Goal: Task Accomplishment & Management: Manage account settings

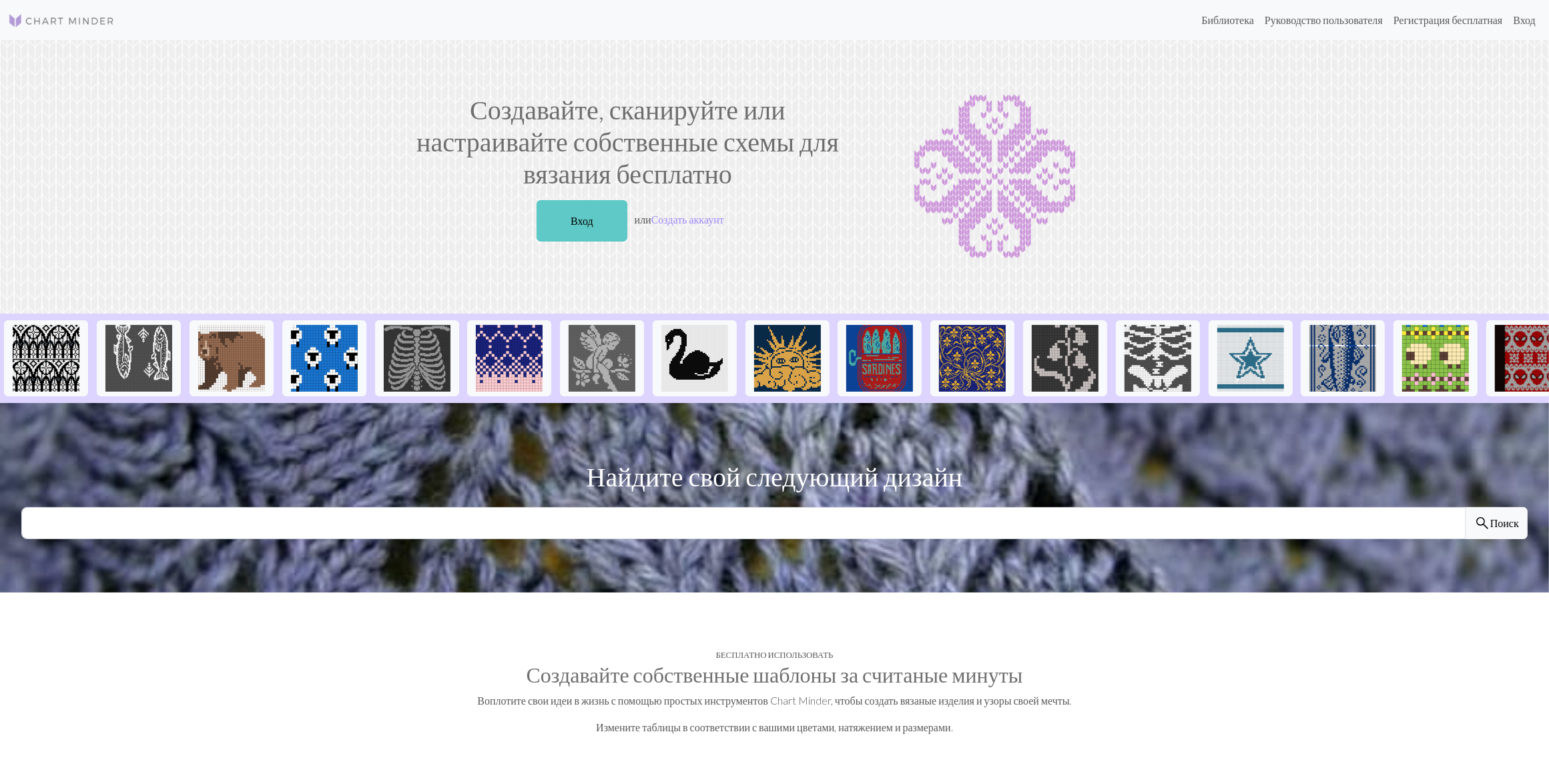
click at [595, 221] on link "Вход" at bounding box center [582, 221] width 91 height 42
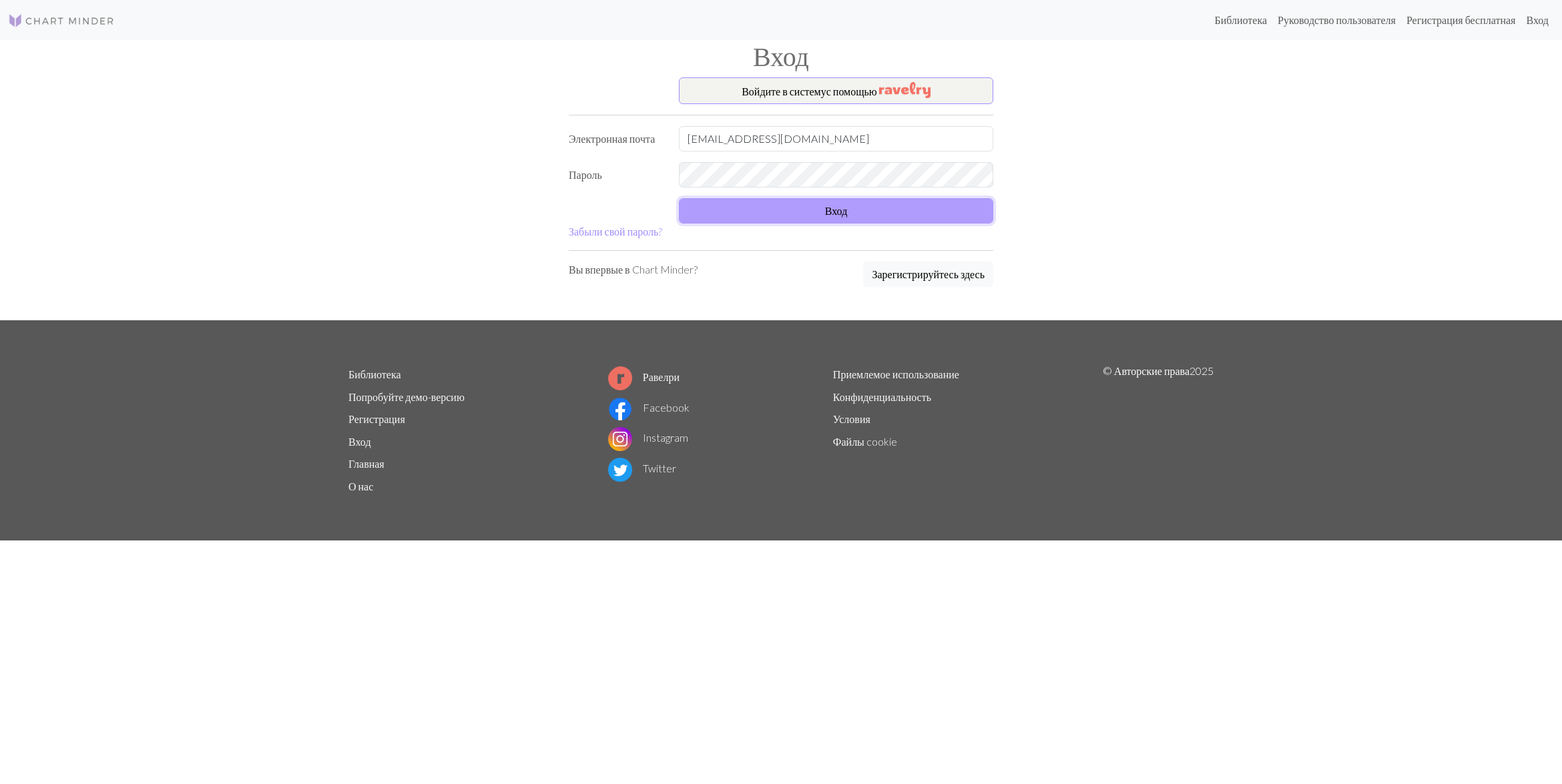
click at [785, 215] on button "Вход" at bounding box center [836, 211] width 315 height 25
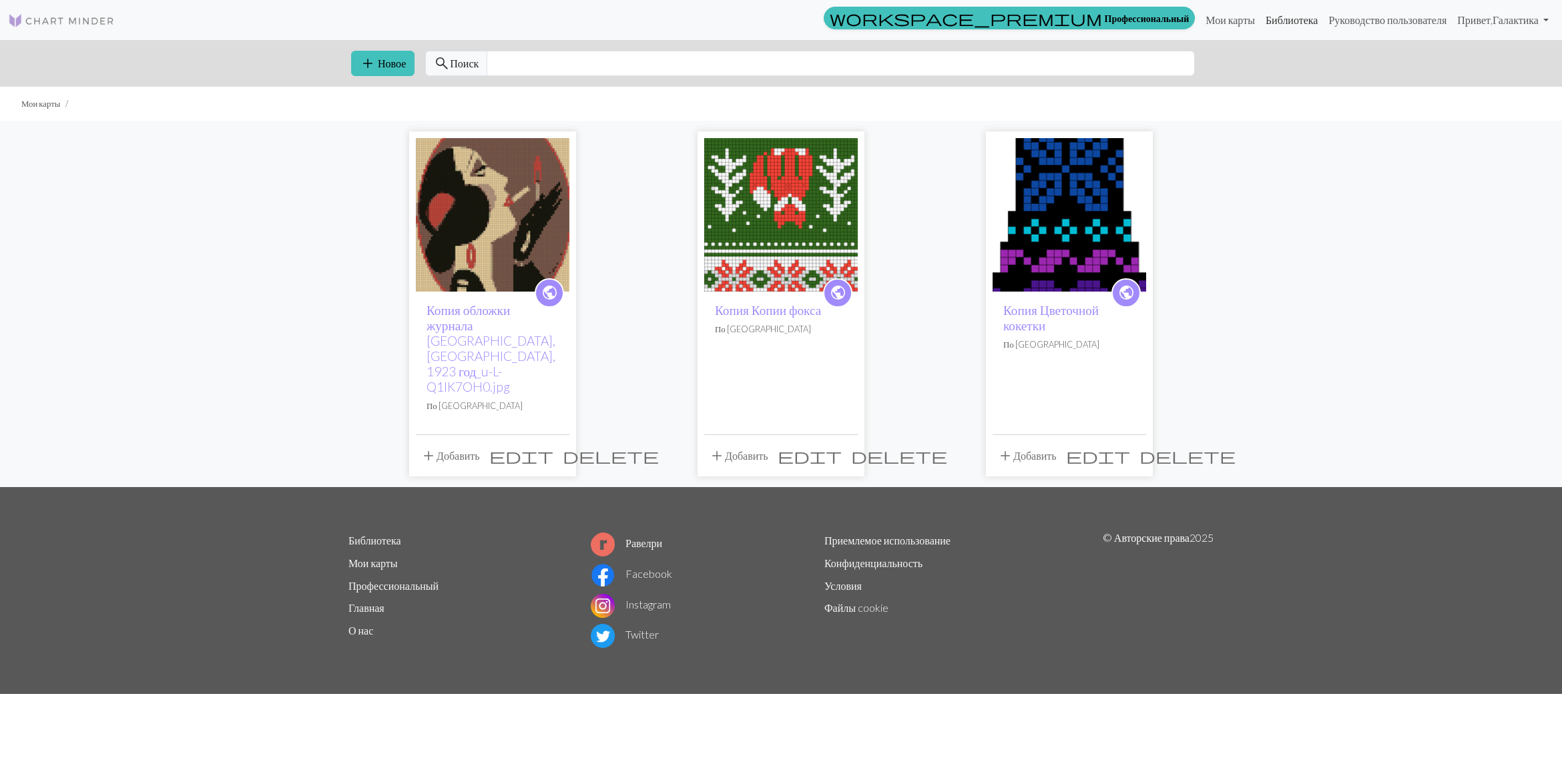
click at [1276, 21] on link "Библиотека" at bounding box center [1292, 20] width 63 height 27
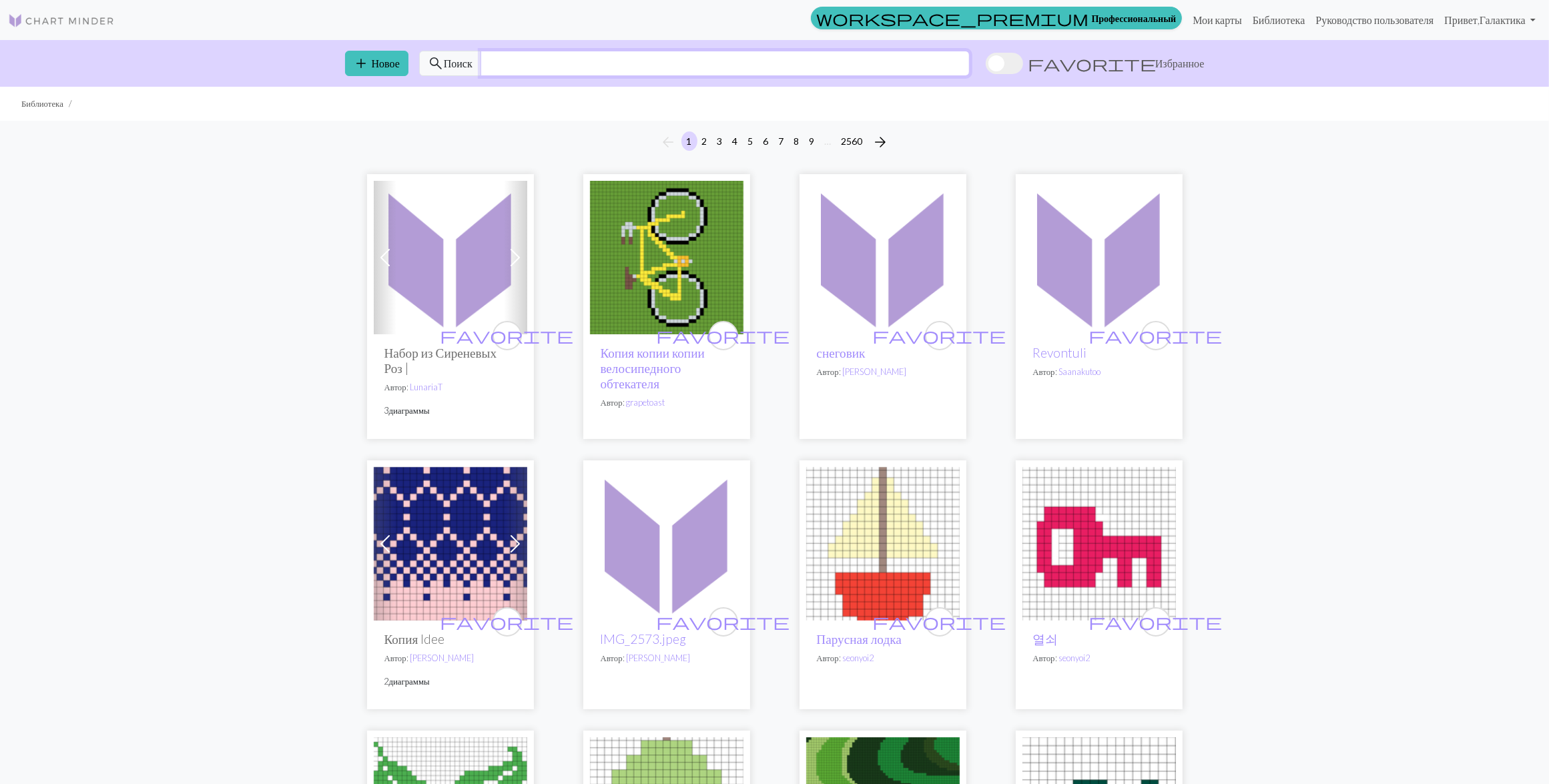
click at [594, 58] on input "text" at bounding box center [725, 63] width 489 height 25
paste input "hedgehog"
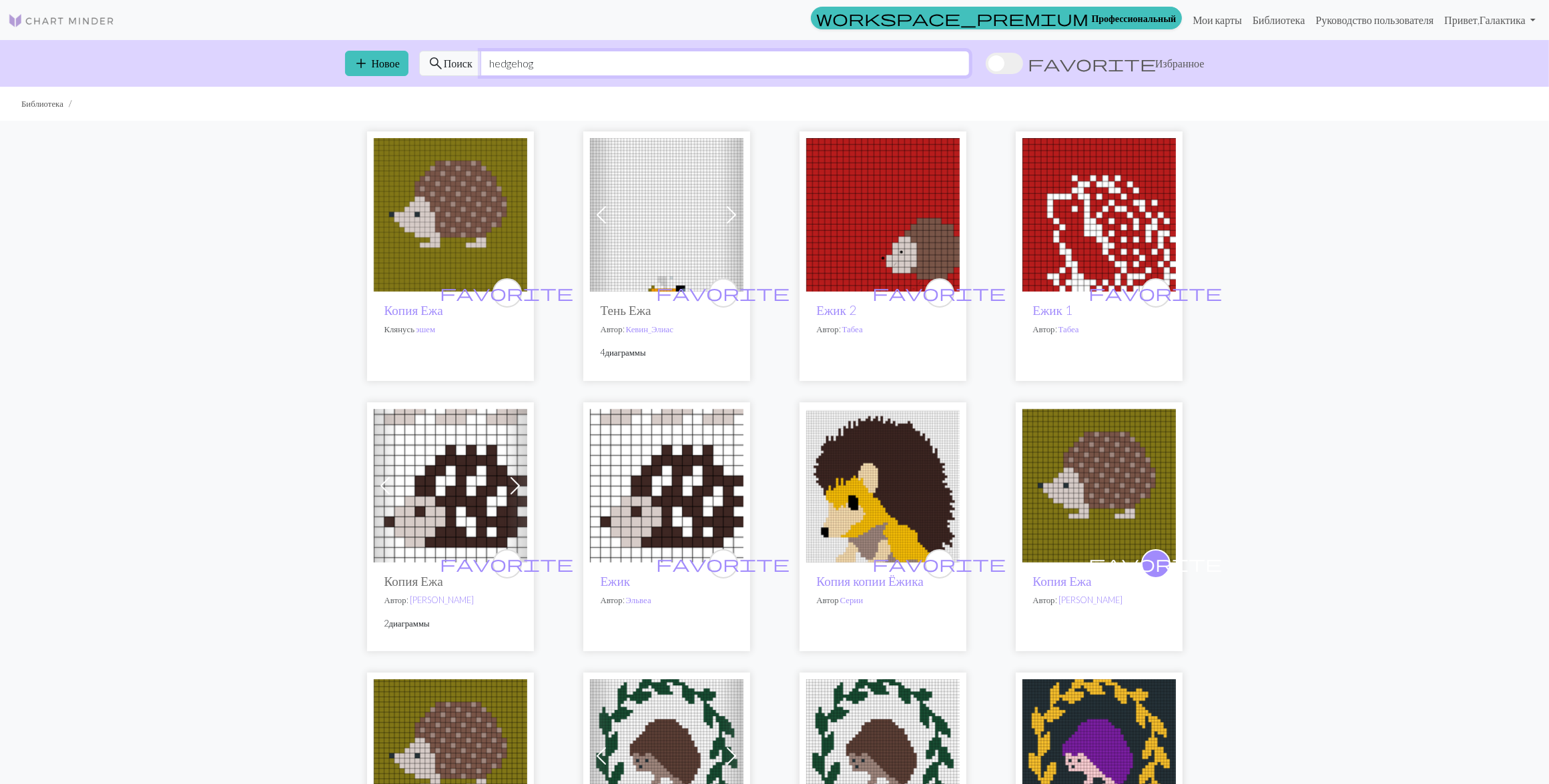
type input "hedgehog"
click at [679, 234] on img at bounding box center [666, 215] width 153 height 153
click at [633, 459] on img at bounding box center [666, 486] width 153 height 153
click at [878, 488] on img at bounding box center [883, 486] width 153 height 153
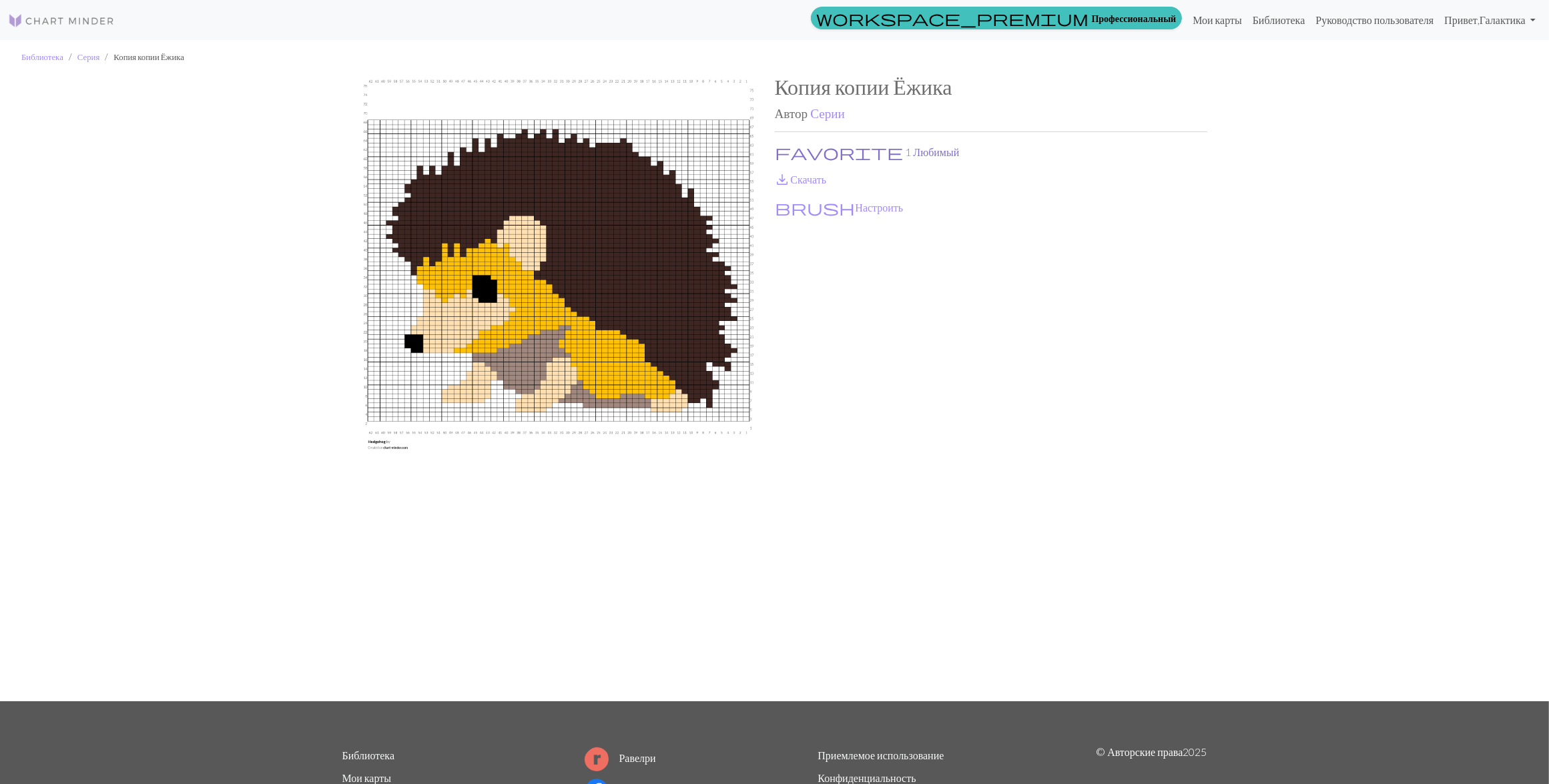
click at [789, 151] on span "favorite" at bounding box center [840, 152] width 128 height 19
click at [795, 182] on link "save_alt Скачать" at bounding box center [801, 179] width 52 height 13
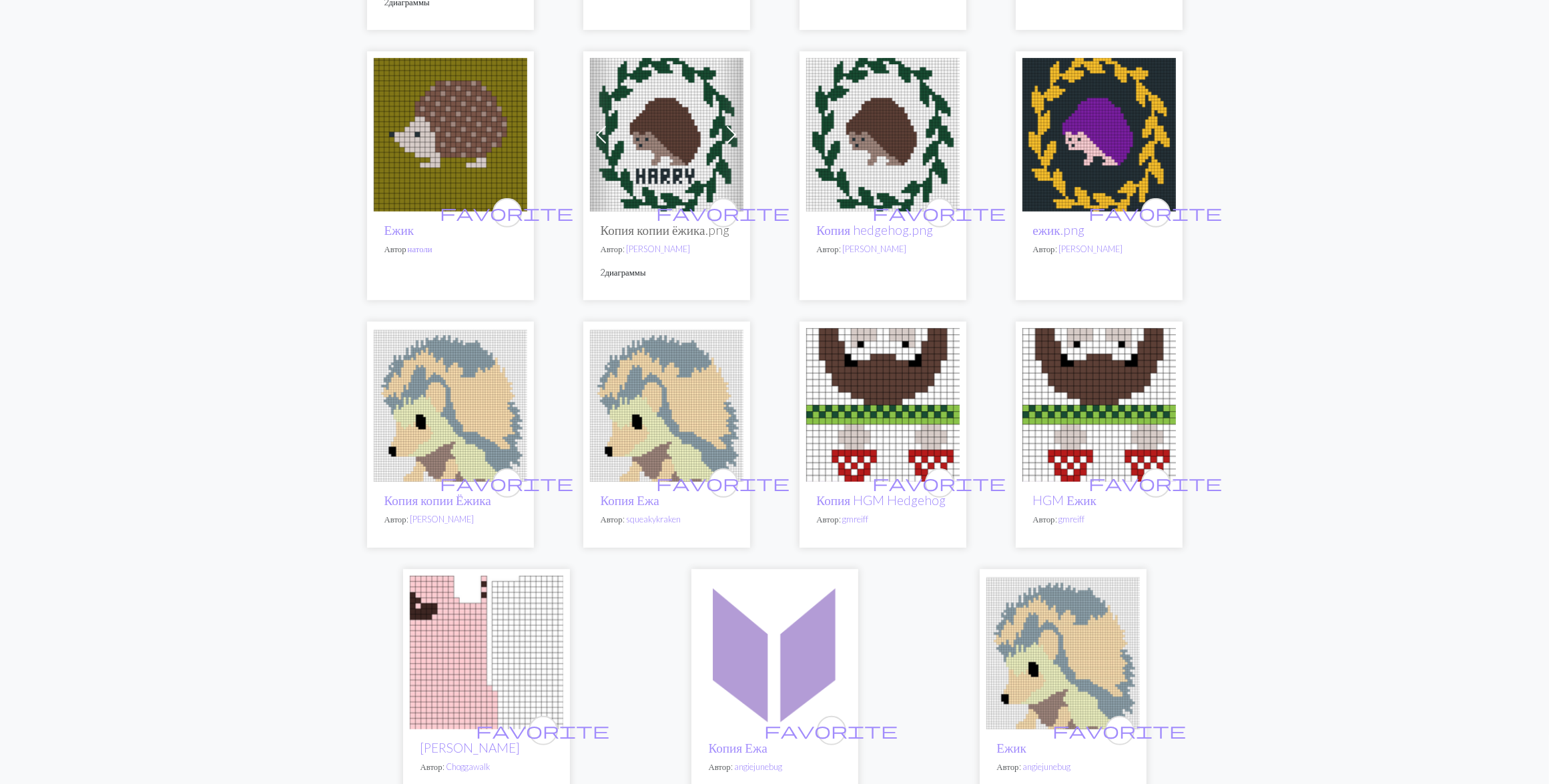
scroll to position [667, 0]
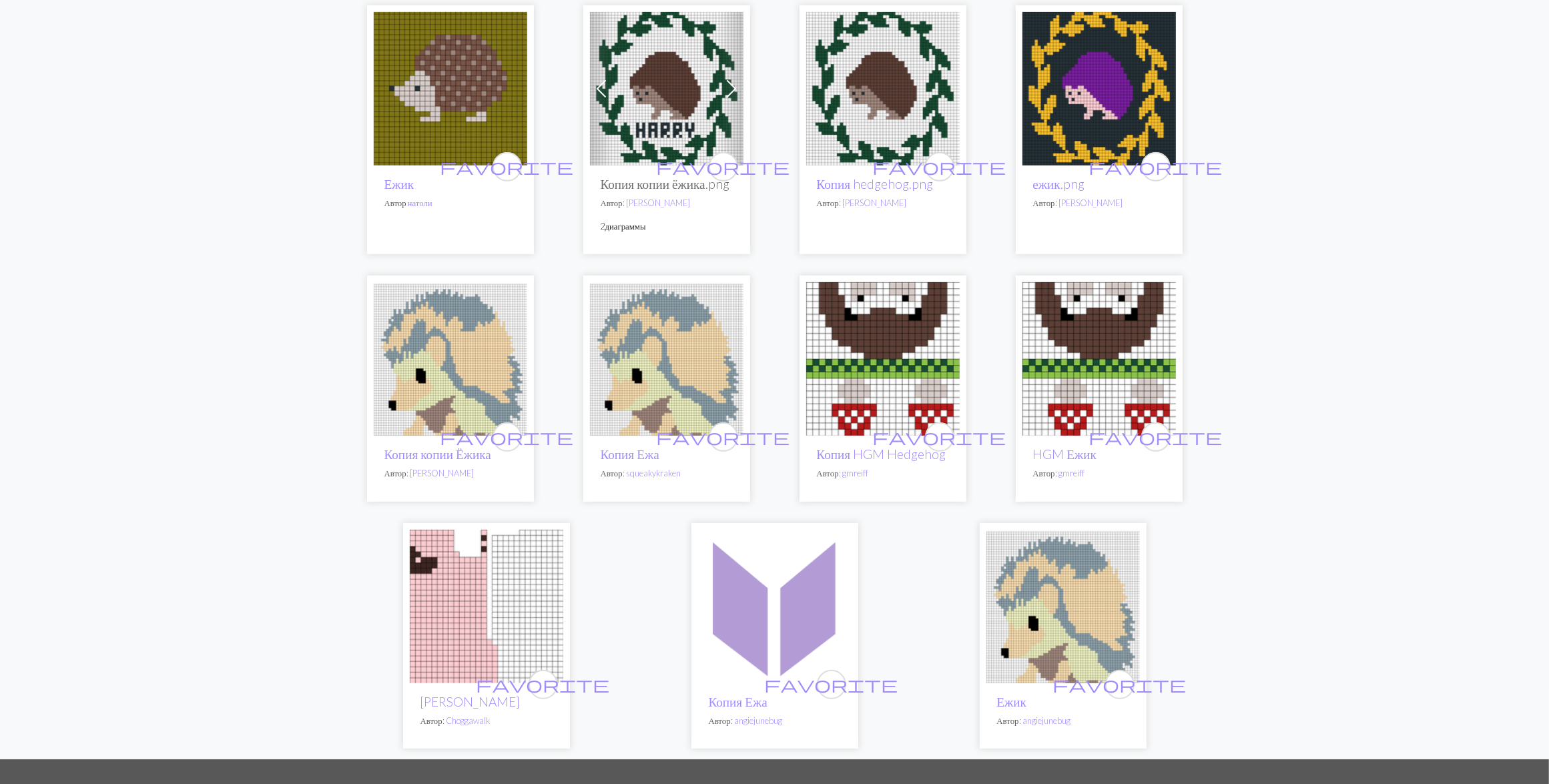
click at [914, 379] on img at bounding box center [883, 359] width 153 height 153
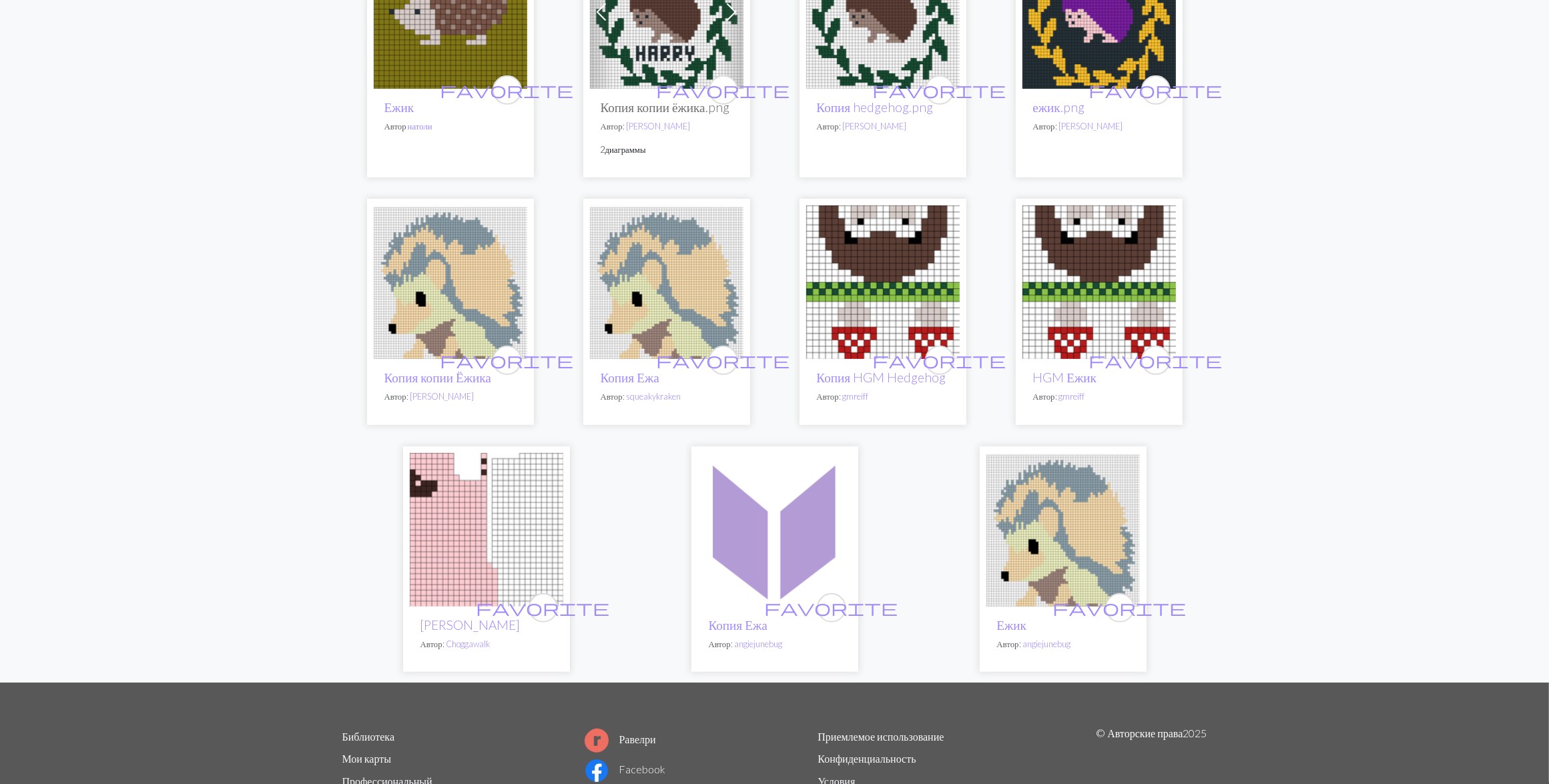
scroll to position [751, 0]
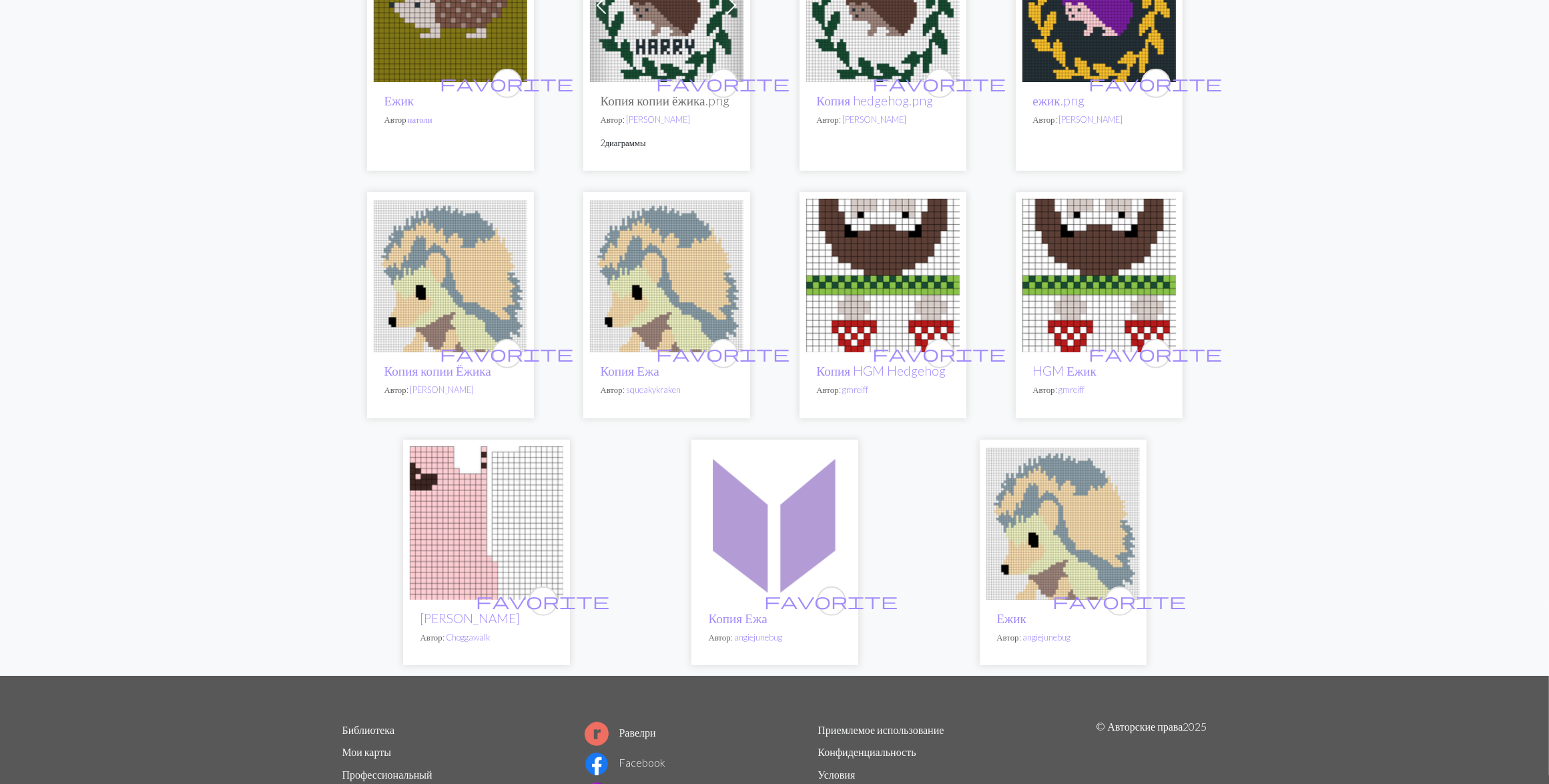
click at [462, 527] on img at bounding box center [486, 523] width 153 height 153
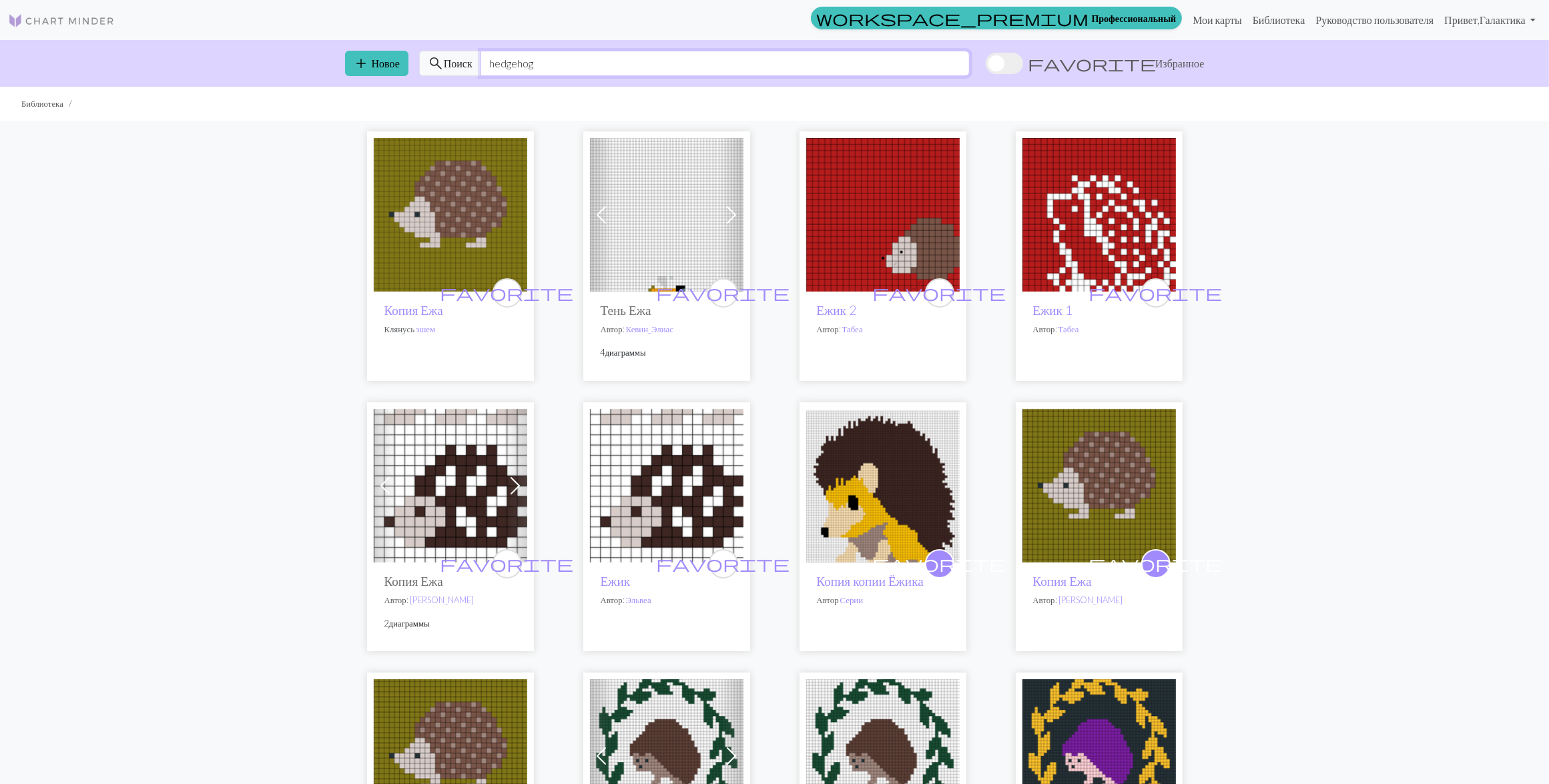
drag, startPoint x: 605, startPoint y: 68, endPoint x: 425, endPoint y: 45, distance: 181.5
click at [425, 45] on div "add Новое search Поиск hedgehog favorite Избранное" at bounding box center [775, 63] width 881 height 46
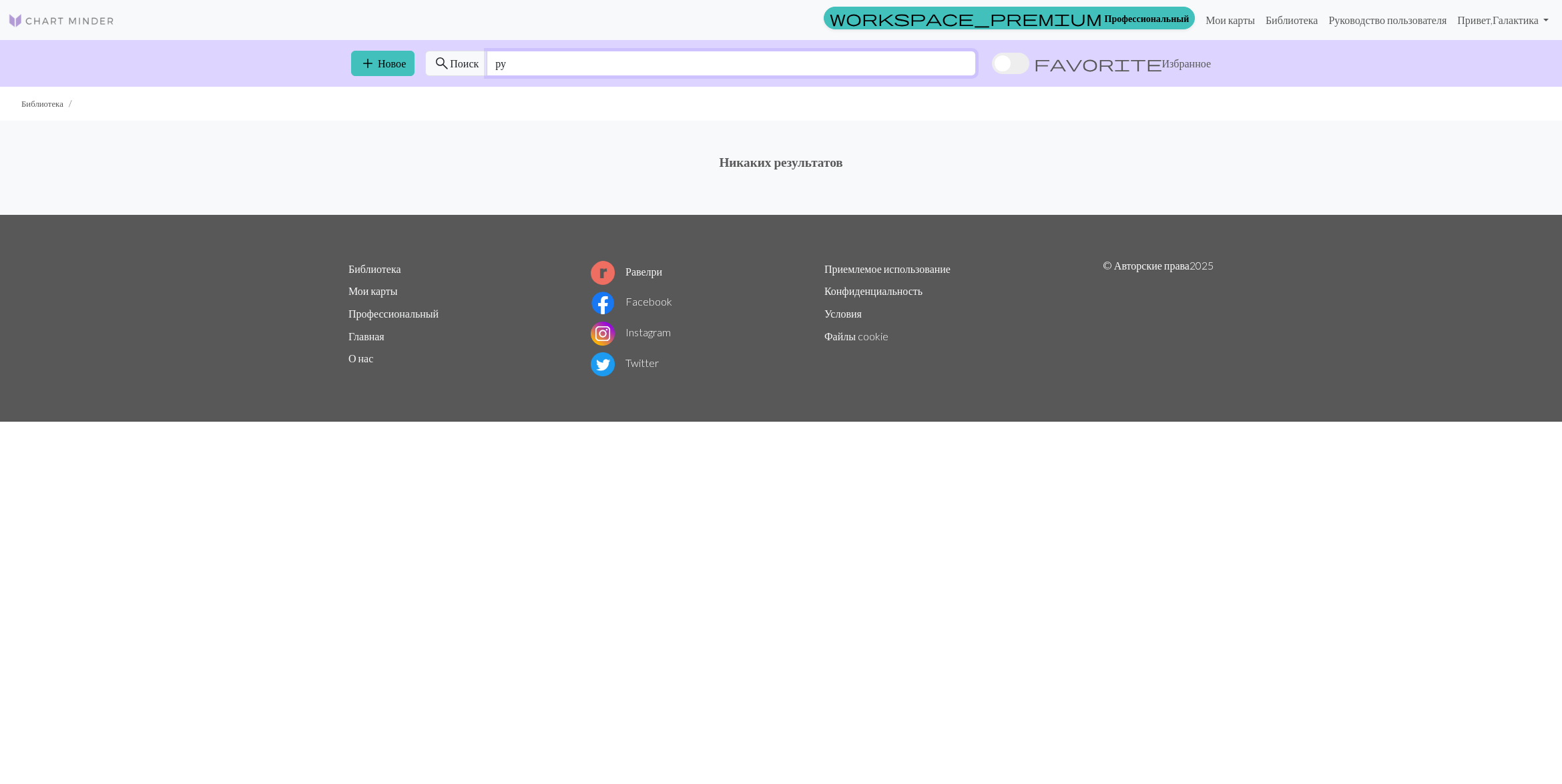
type input "р"
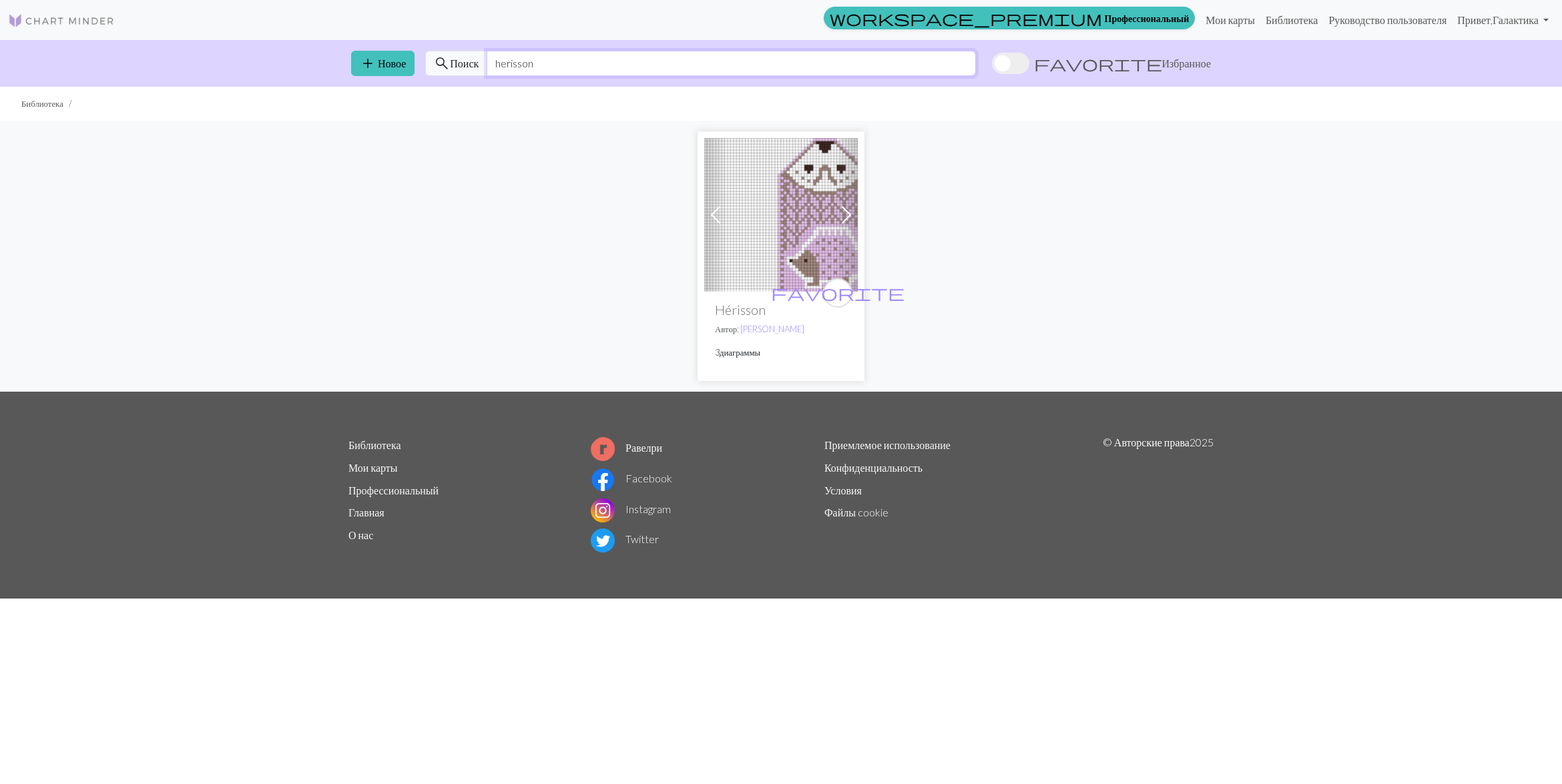
type input "herisson"
click at [767, 244] on img at bounding box center [781, 215] width 153 height 153
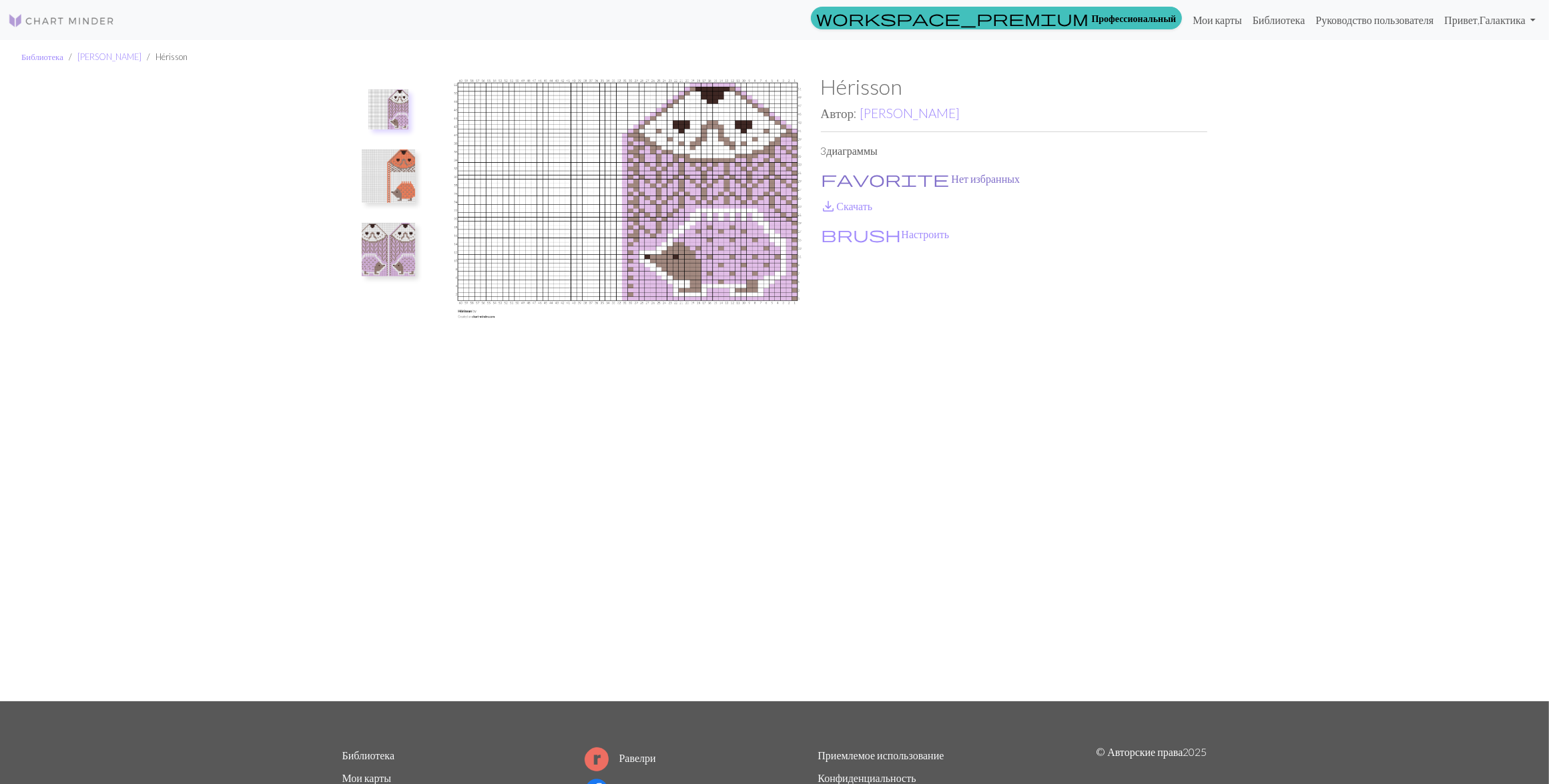
click at [847, 179] on button "favorite Нет избранных" at bounding box center [921, 179] width 201 height 18
click at [852, 208] on link "save_alt Скачать" at bounding box center [847, 206] width 52 height 13
click at [399, 244] on img at bounding box center [388, 250] width 53 height 53
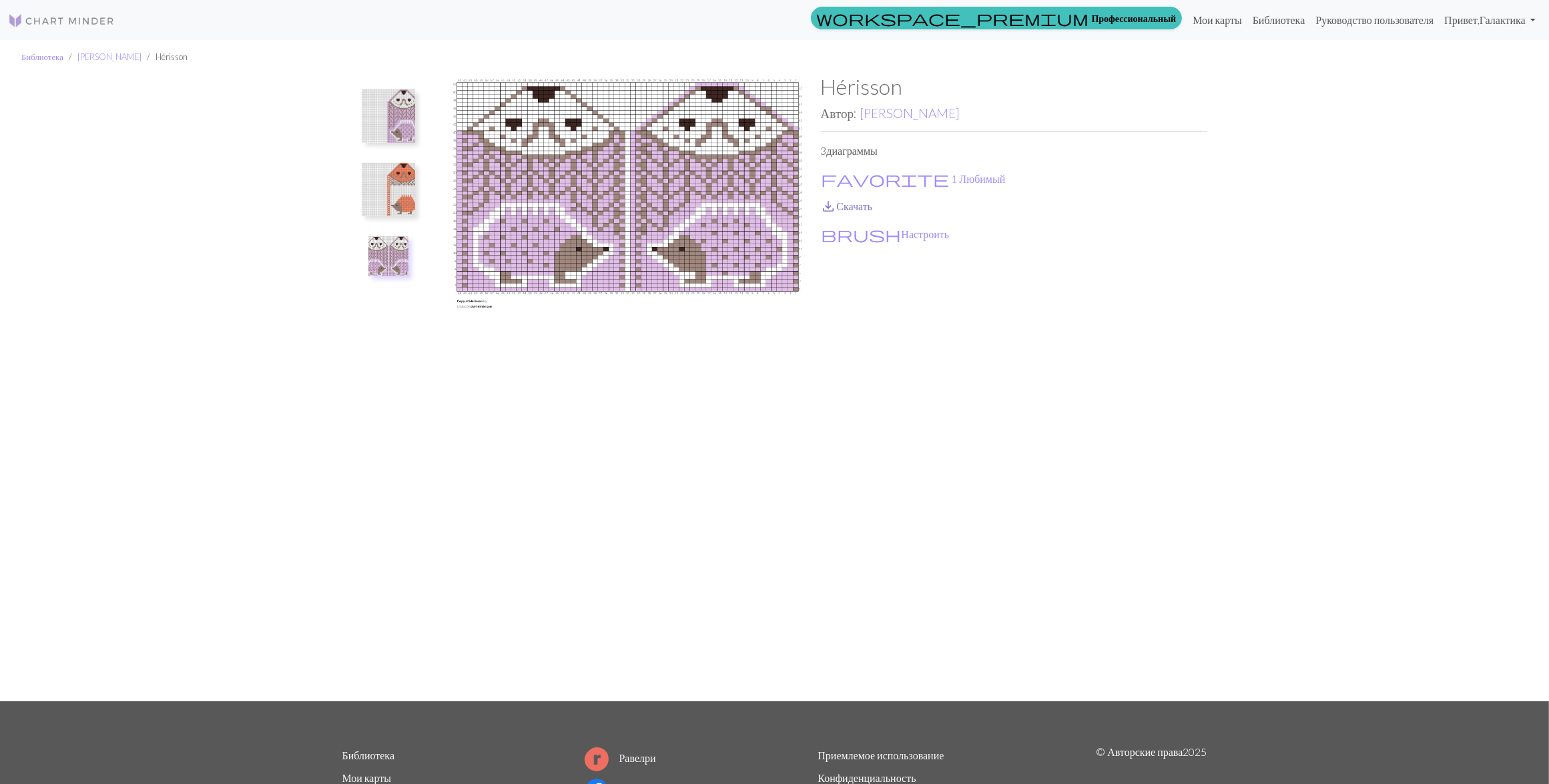
click at [845, 201] on link "save_alt Скачать" at bounding box center [847, 206] width 52 height 13
click at [403, 199] on img at bounding box center [388, 189] width 53 height 53
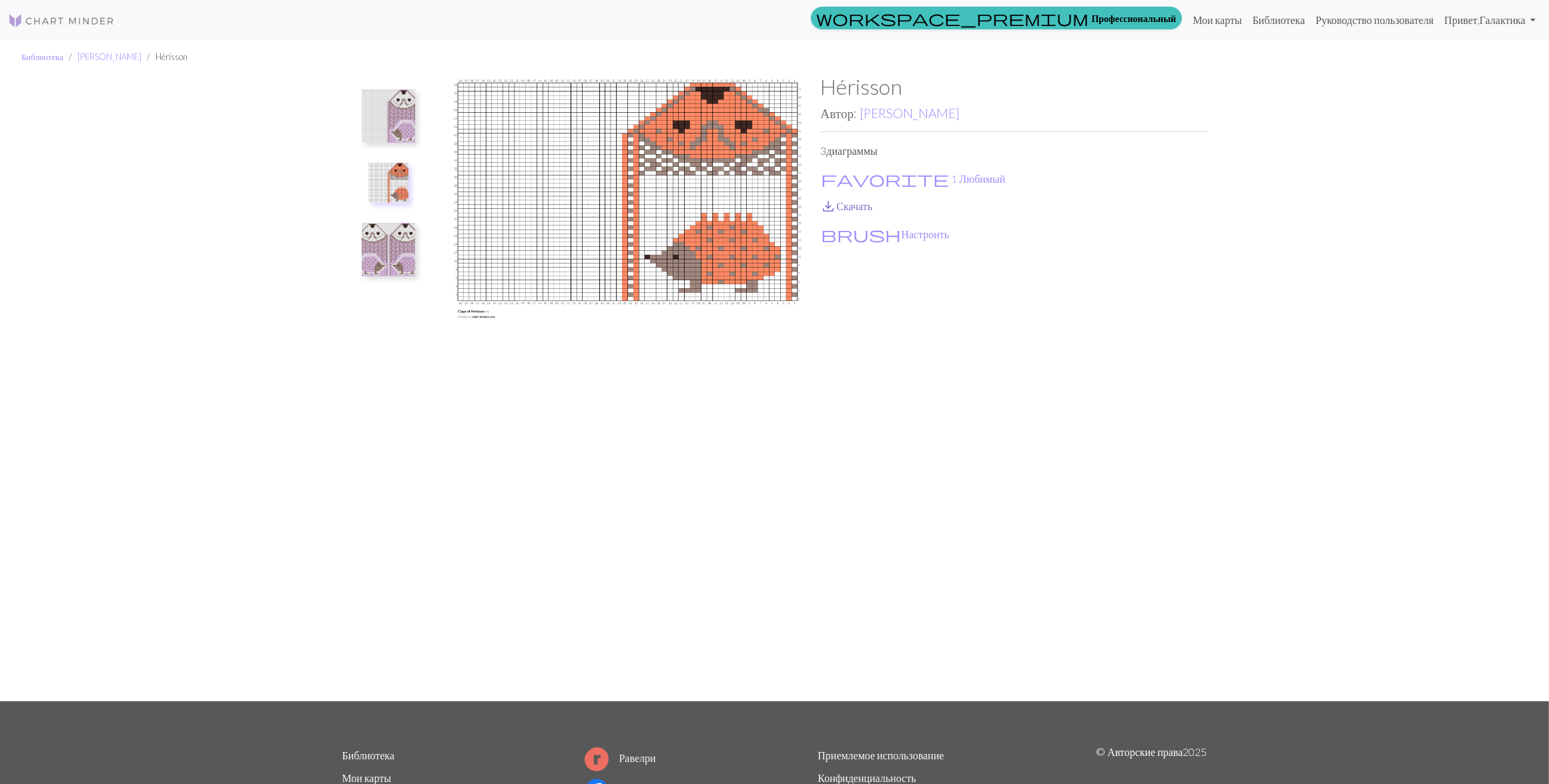
click at [830, 203] on span "save_alt" at bounding box center [829, 206] width 16 height 19
click at [921, 110] on link "Сесиль Нуайяк" at bounding box center [910, 113] width 100 height 15
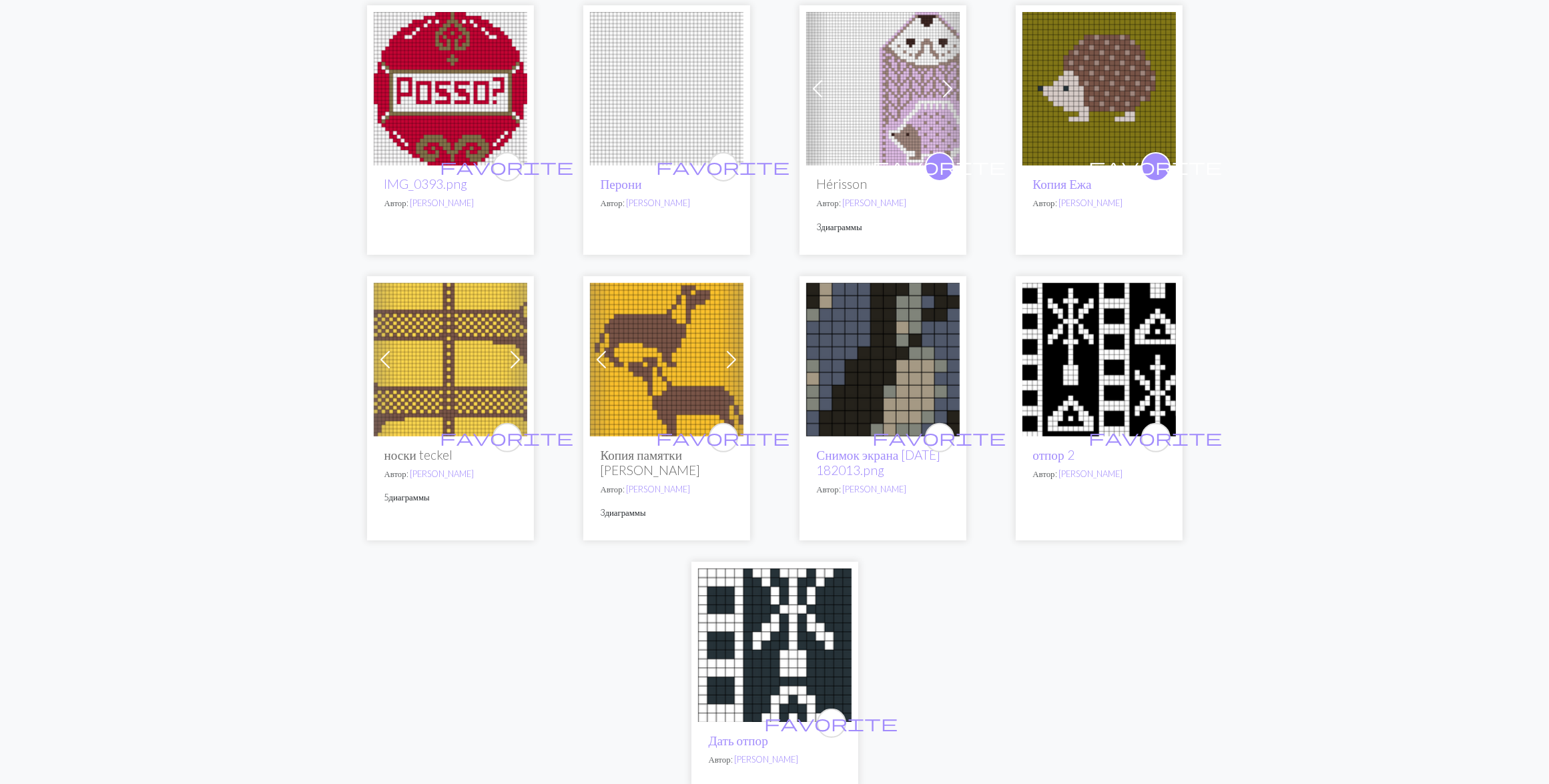
scroll to position [500, 0]
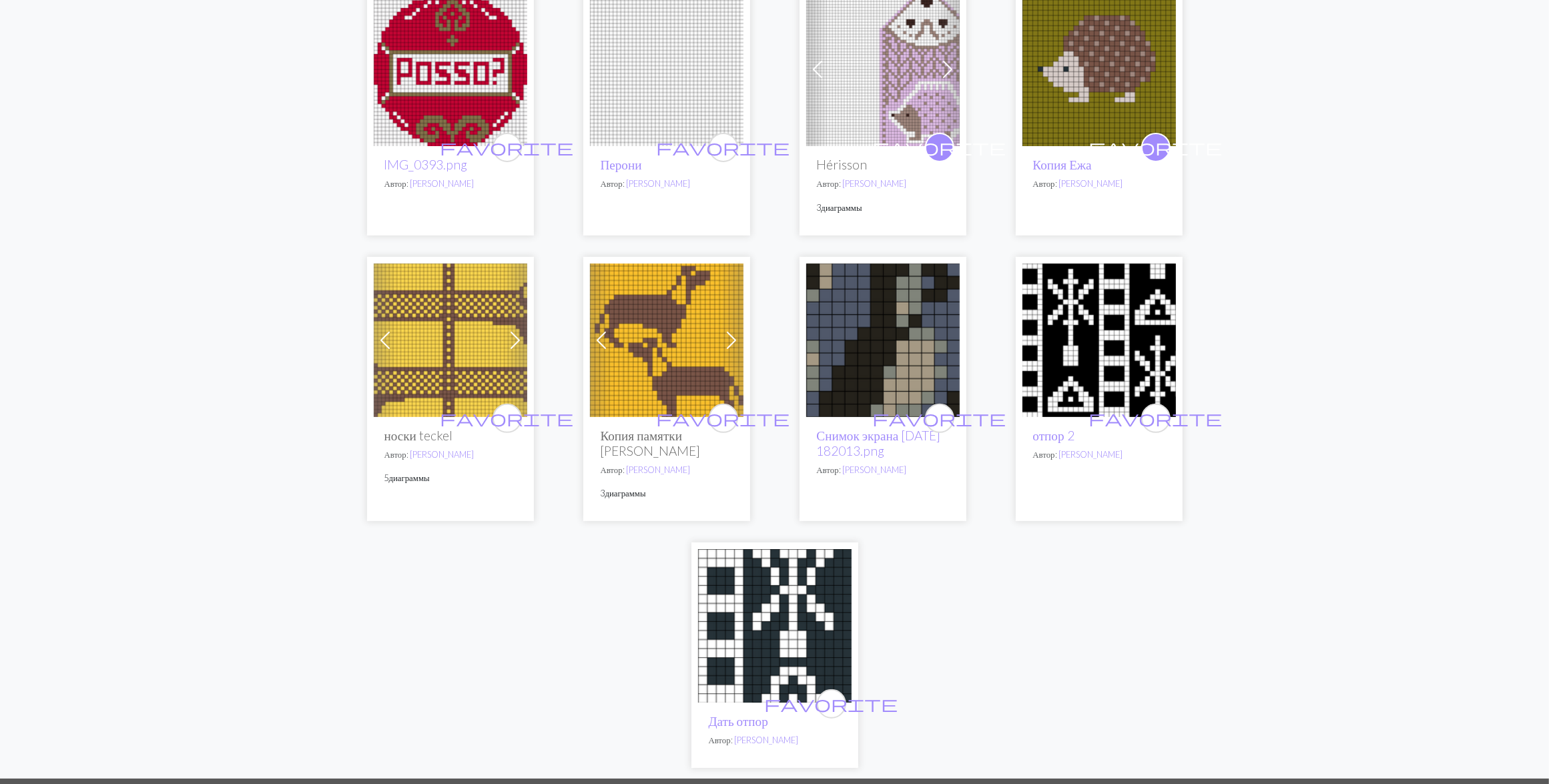
click at [1130, 352] on img at bounding box center [1099, 341] width 153 height 153
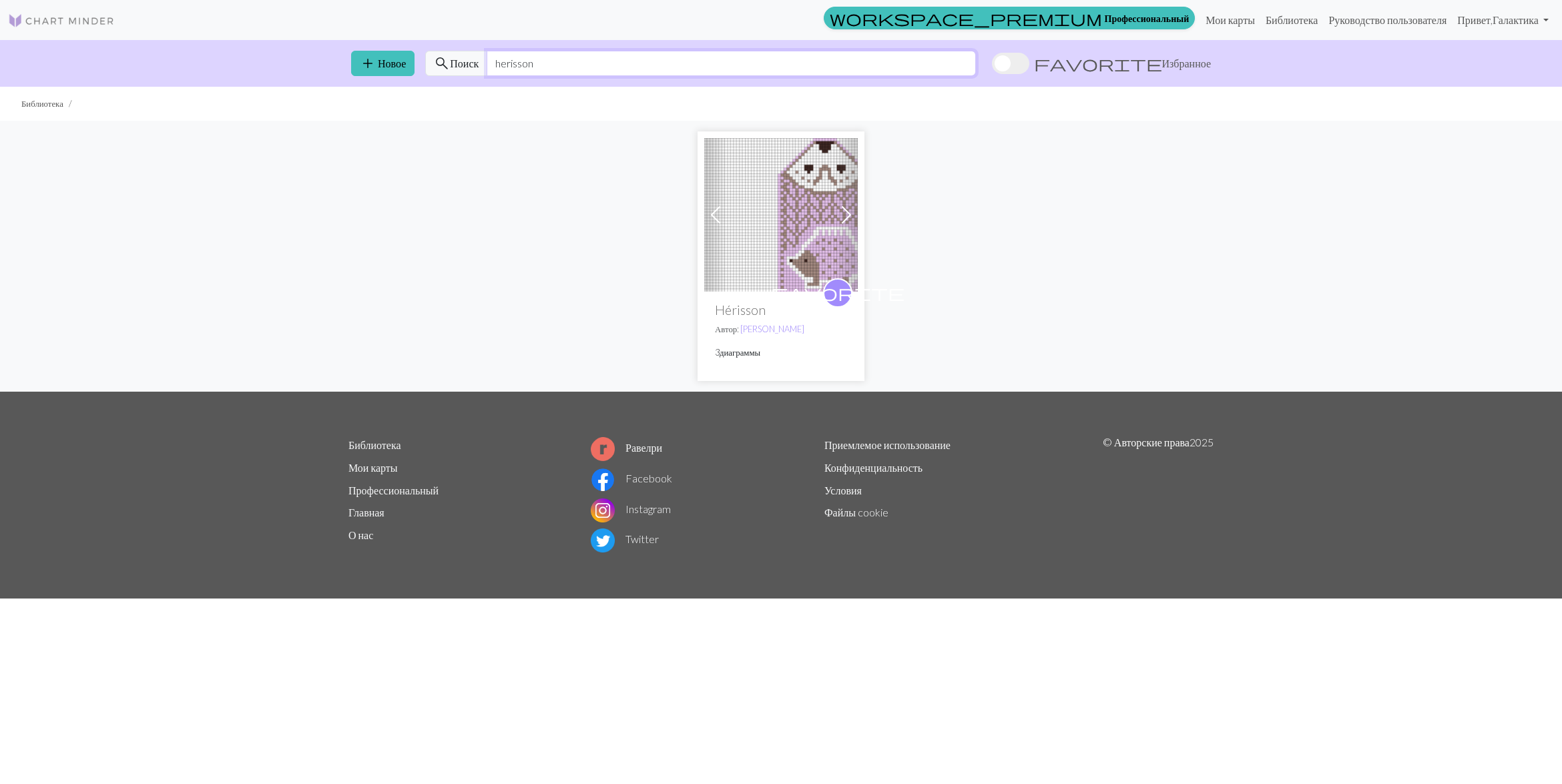
drag, startPoint x: 551, startPoint y: 64, endPoint x: 486, endPoint y: 51, distance: 66.3
click at [486, 51] on div "search Поиск herisson" at bounding box center [700, 63] width 550 height 25
paste input "siili"
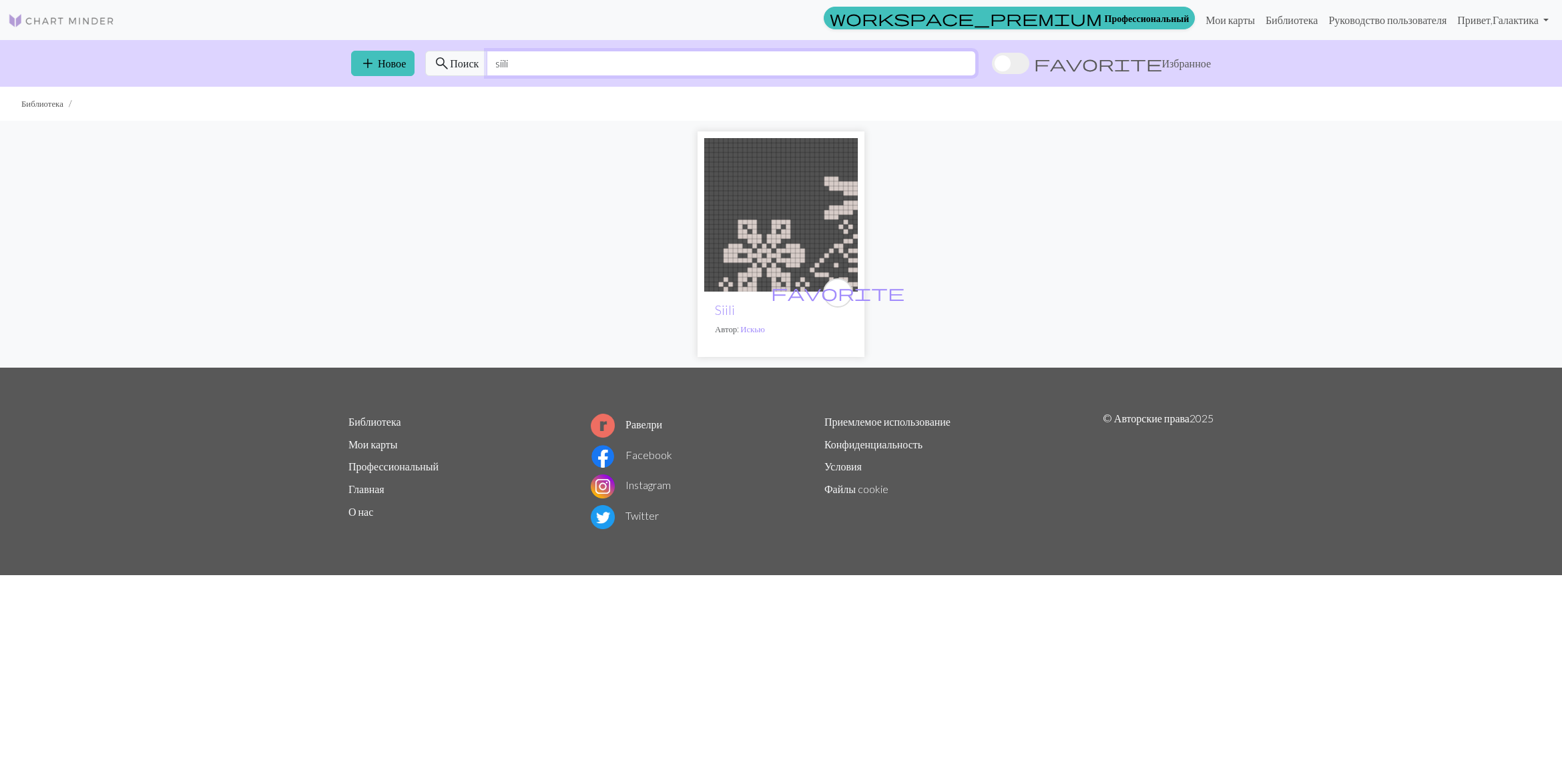
type input "siili"
click at [772, 213] on img at bounding box center [781, 215] width 153 height 153
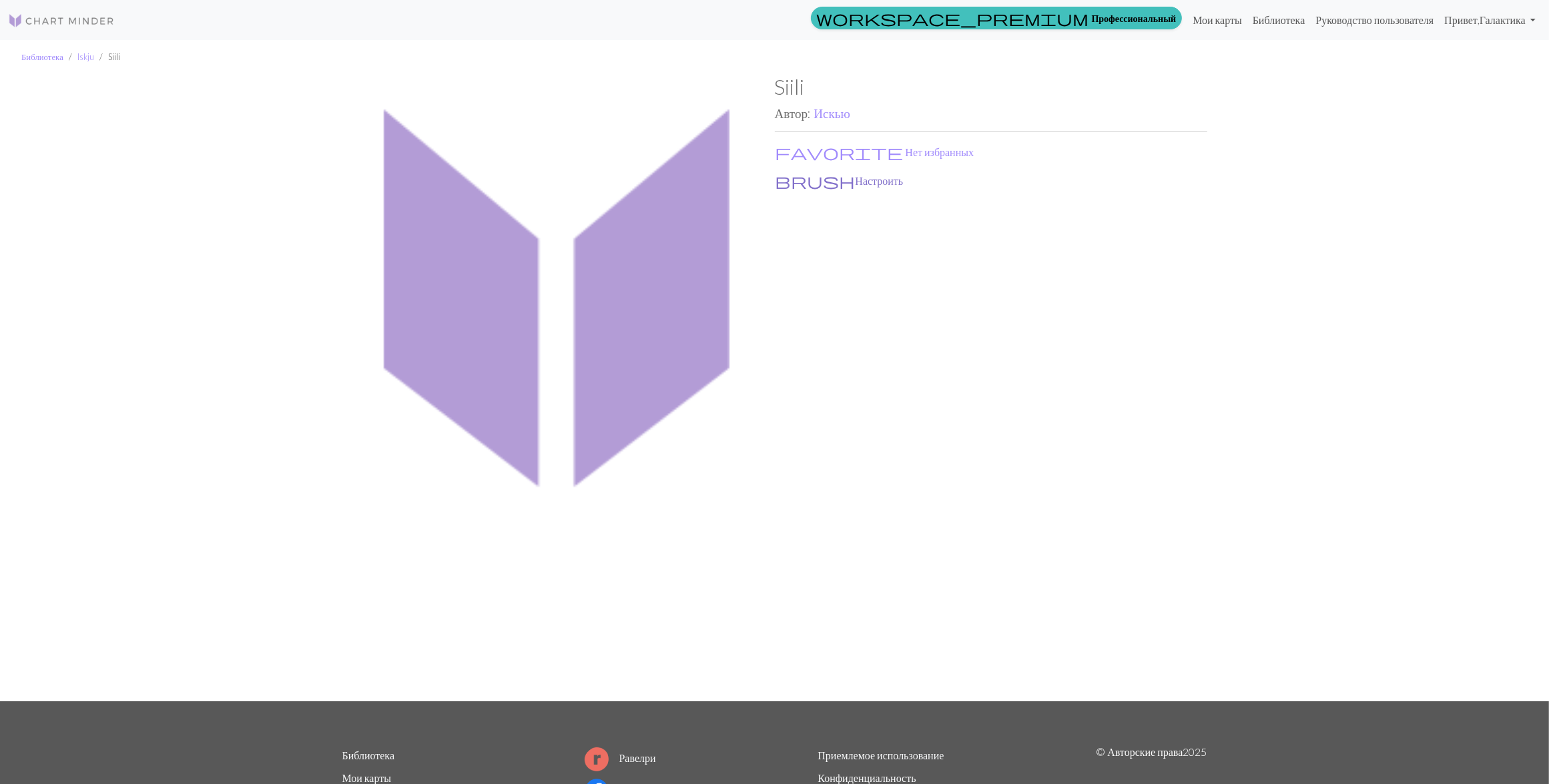
click at [799, 177] on button "brush Настроить" at bounding box center [840, 181] width 129 height 18
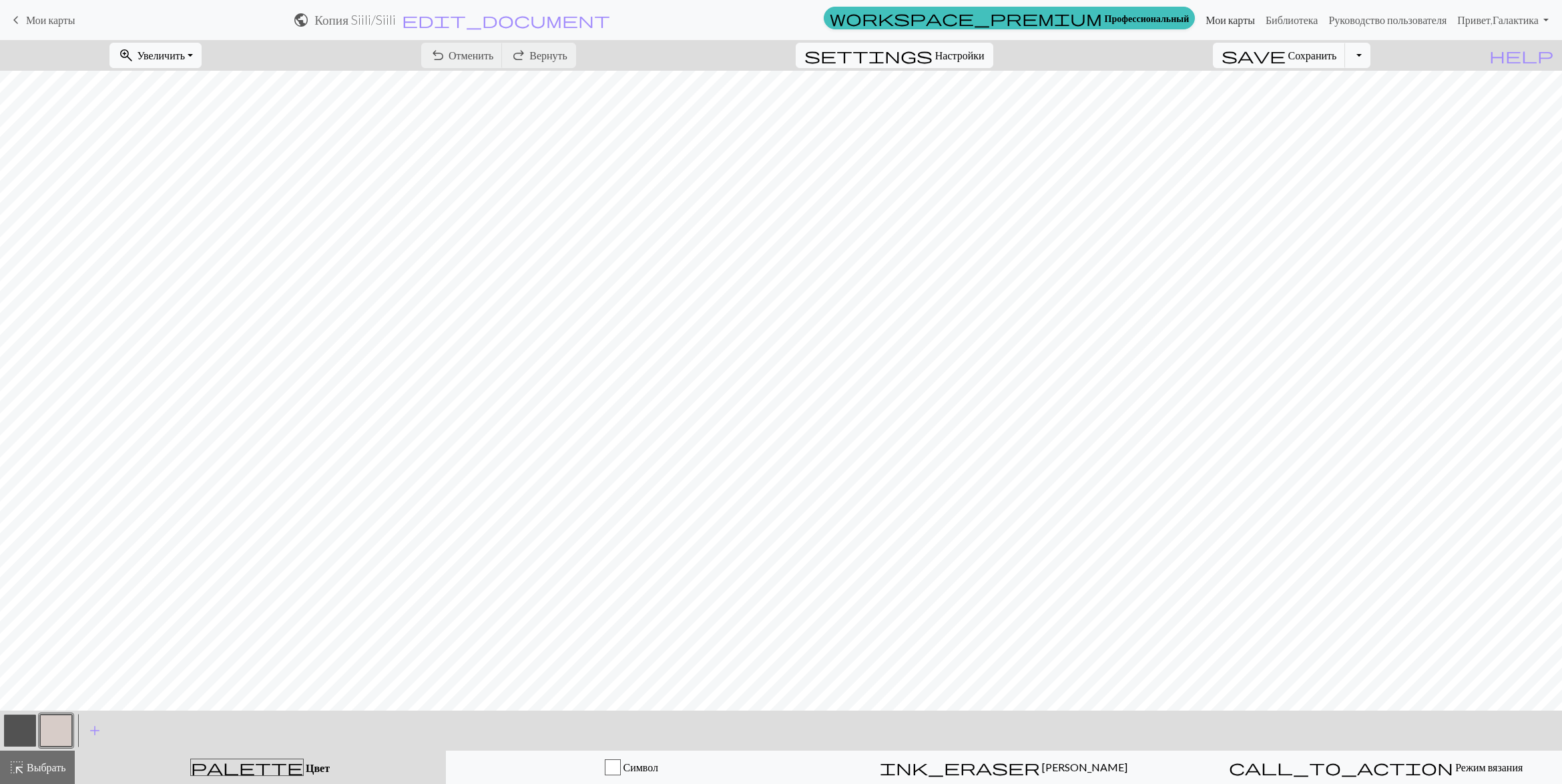
click at [1216, 20] on link "Мои карты" at bounding box center [1230, 20] width 60 height 27
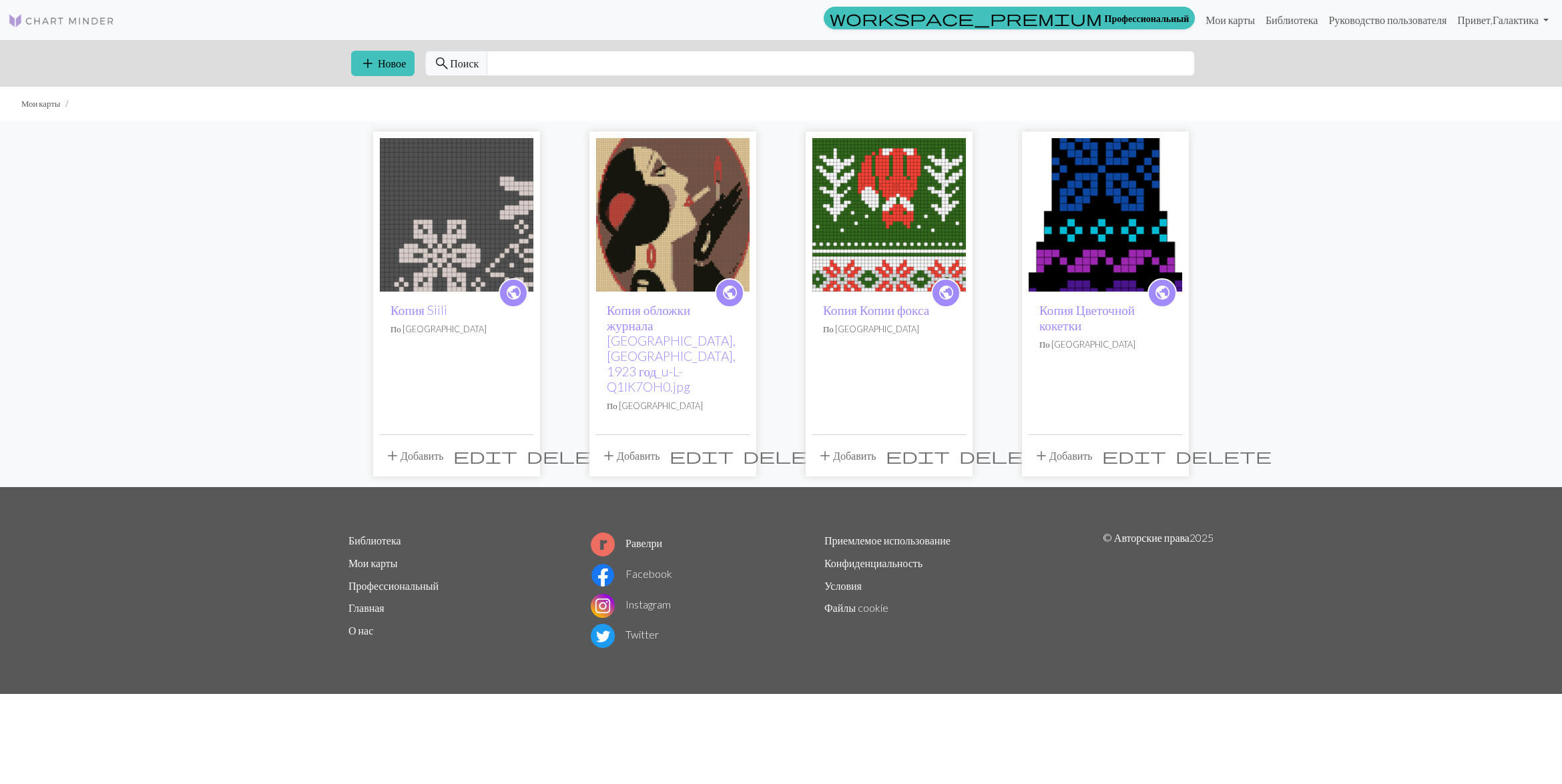
click at [527, 446] on span "delete" at bounding box center [574, 455] width 96 height 19
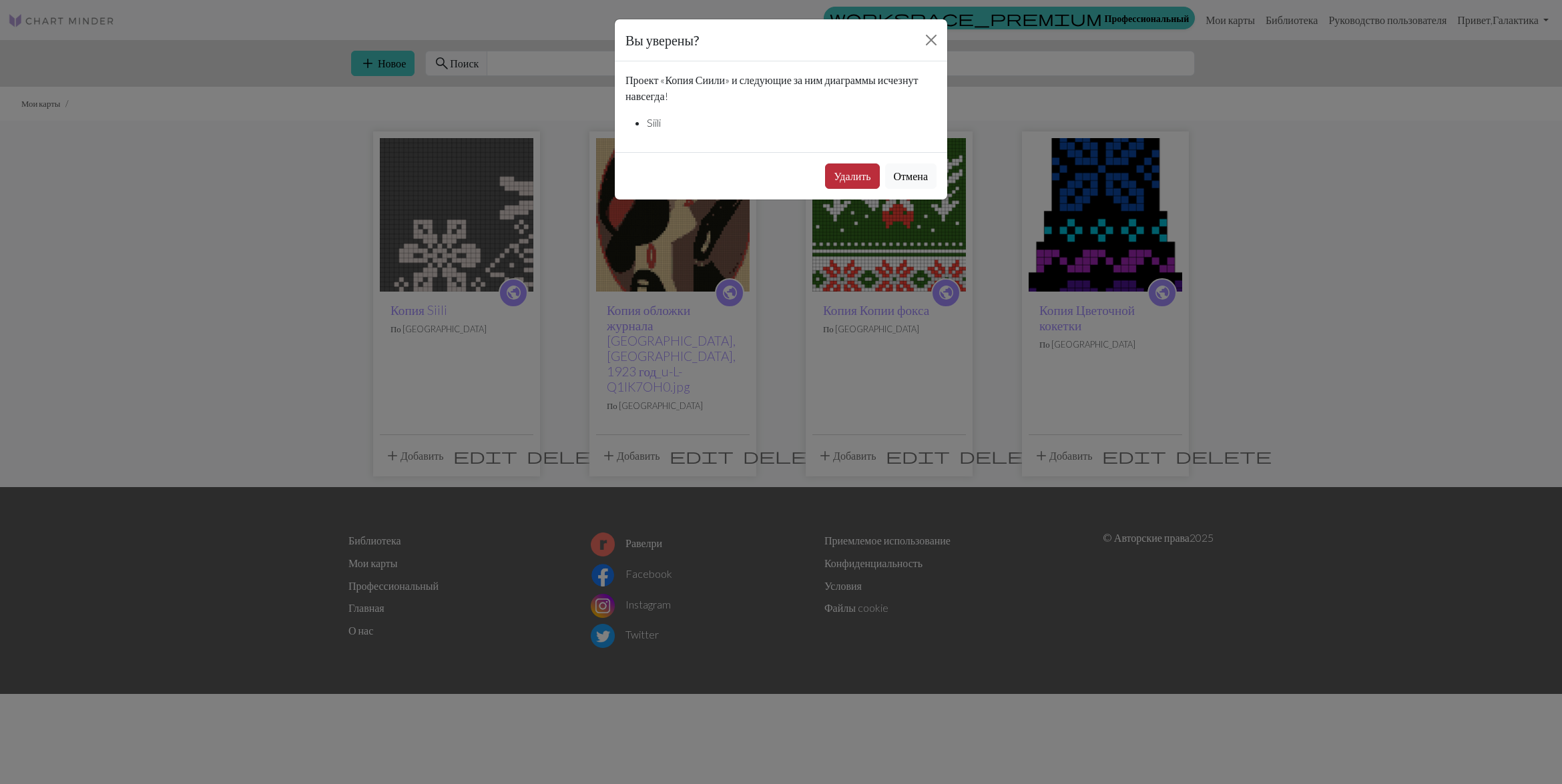
click at [858, 178] on button "Удалить" at bounding box center [852, 176] width 54 height 25
